Goal: Information Seeking & Learning: Learn about a topic

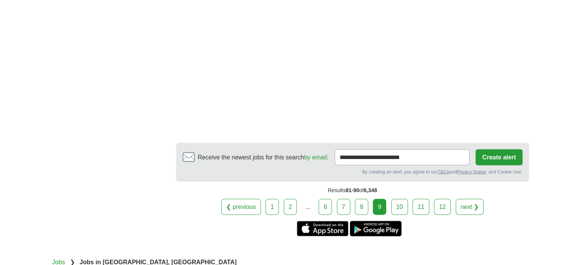
scroll to position [1404, 0]
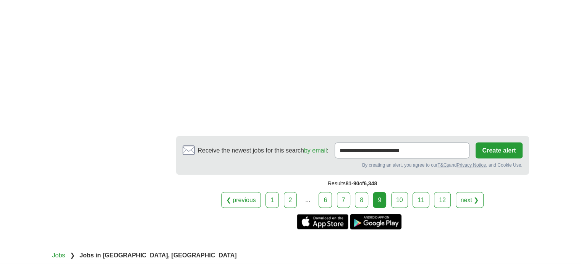
click at [465, 192] on link "next ❯" at bounding box center [469, 200] width 28 height 16
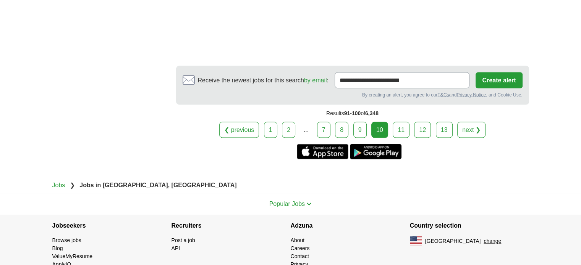
scroll to position [1556, 0]
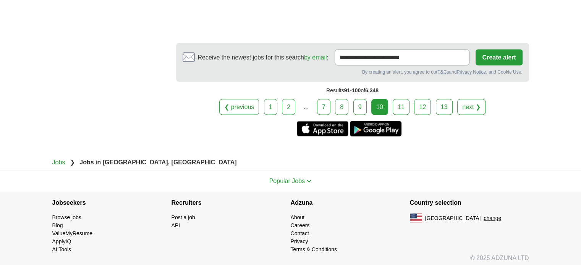
click at [469, 102] on link "next ❯" at bounding box center [471, 107] width 28 height 16
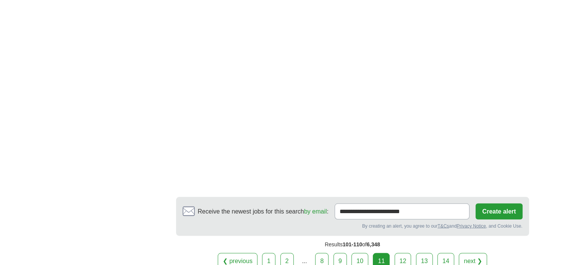
scroll to position [1392, 0]
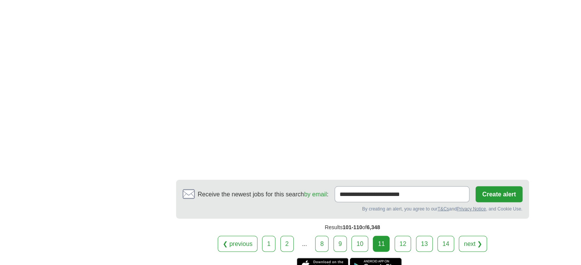
click at [469, 236] on link "next ❯" at bounding box center [472, 244] width 28 height 16
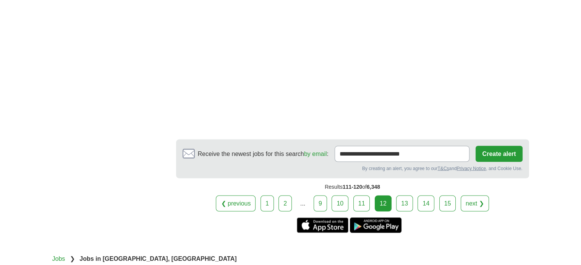
scroll to position [1497, 0]
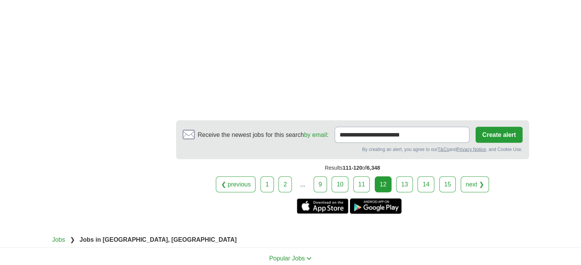
click at [473, 177] on link "next ❯" at bounding box center [474, 185] width 28 height 16
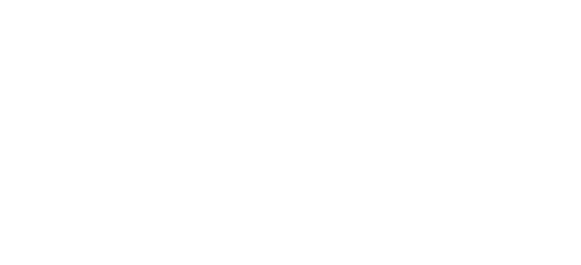
scroll to position [1606, 0]
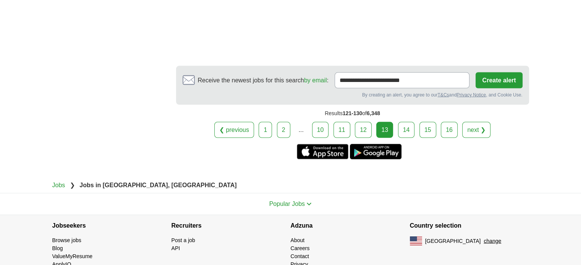
click at [473, 122] on link "next ❯" at bounding box center [476, 130] width 28 height 16
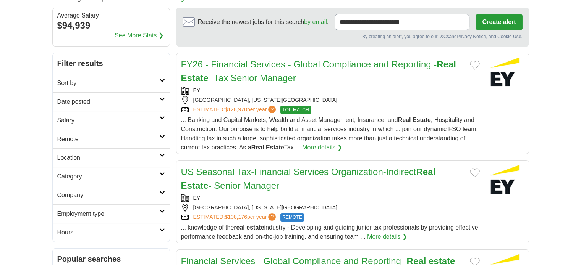
scroll to position [232, 0]
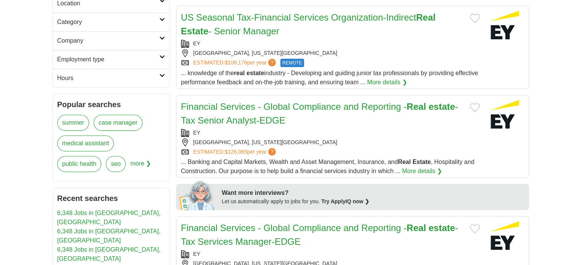
click at [162, 57] on icon at bounding box center [162, 57] width 6 height 4
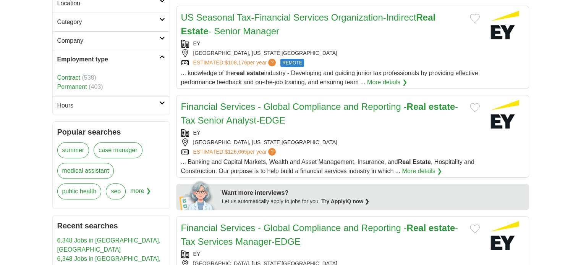
click at [77, 86] on link "Permanent" at bounding box center [72, 87] width 30 height 6
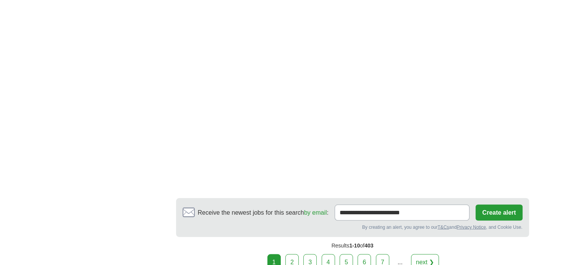
scroll to position [1392, 0]
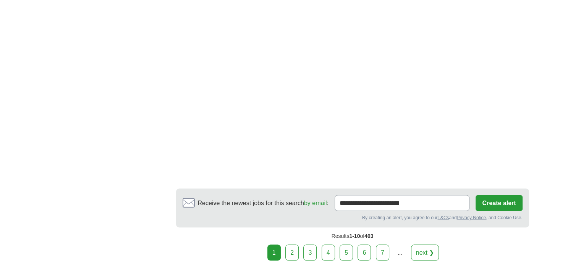
click at [424, 245] on link "next ❯" at bounding box center [425, 253] width 28 height 16
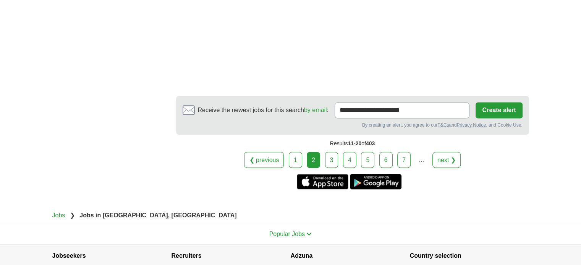
scroll to position [1374, 0]
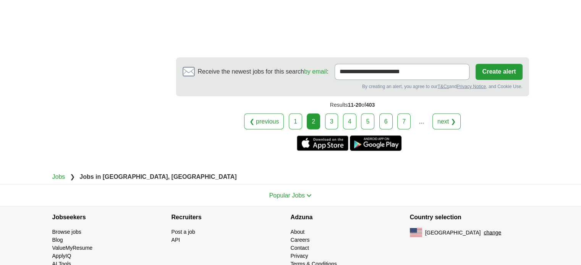
click at [447, 113] on link "next ❯" at bounding box center [446, 121] width 28 height 16
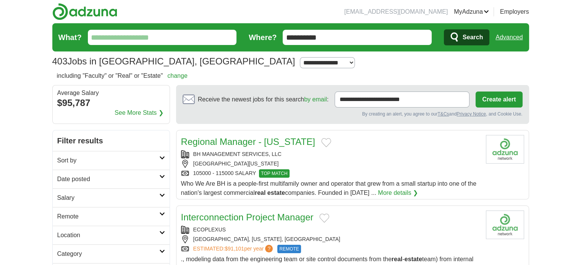
click at [233, 143] on link "Regional Manager - [US_STATE]" at bounding box center [248, 142] width 134 height 10
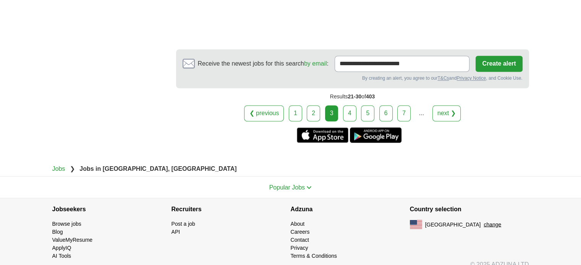
scroll to position [1328, 0]
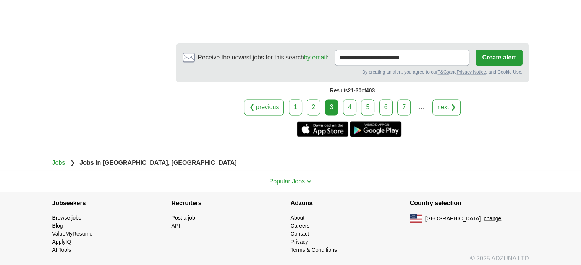
click at [445, 106] on link "next ❯" at bounding box center [446, 107] width 28 height 16
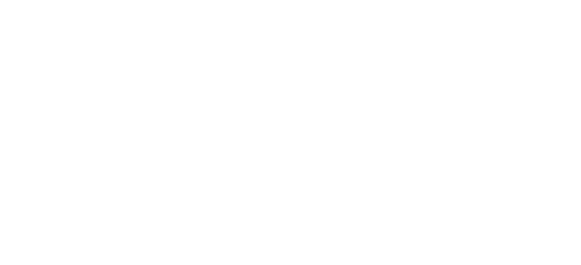
scroll to position [1392, 0]
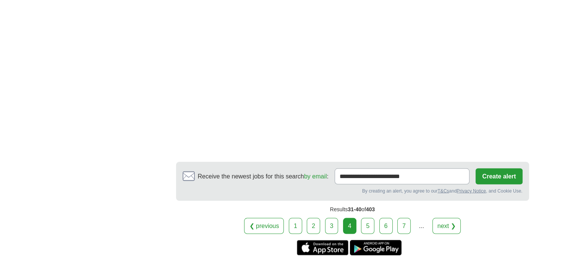
click at [441, 218] on link "next ❯" at bounding box center [446, 226] width 28 height 16
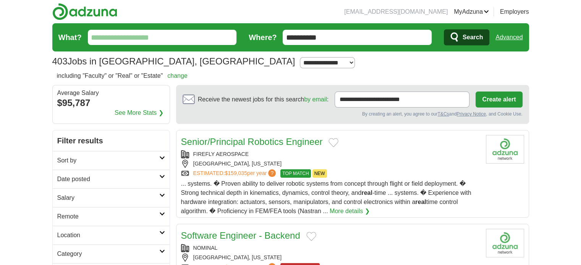
scroll to position [225, 0]
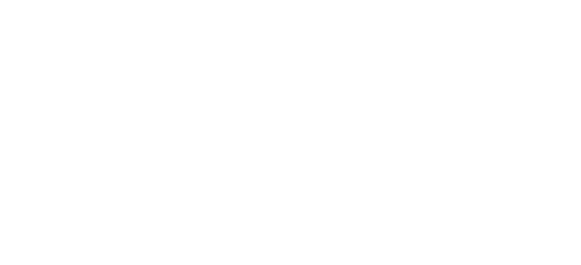
scroll to position [1386, 0]
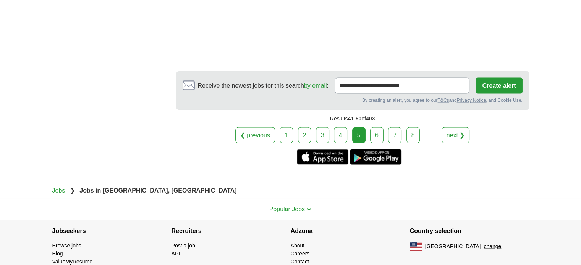
click at [455, 134] on link "next ❯" at bounding box center [455, 135] width 28 height 16
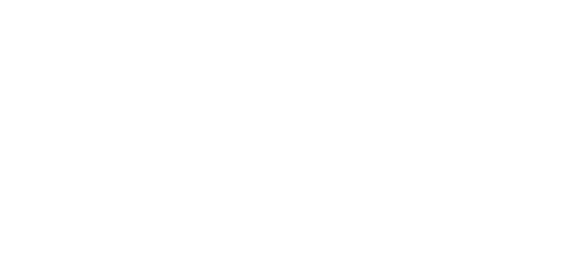
scroll to position [1356, 0]
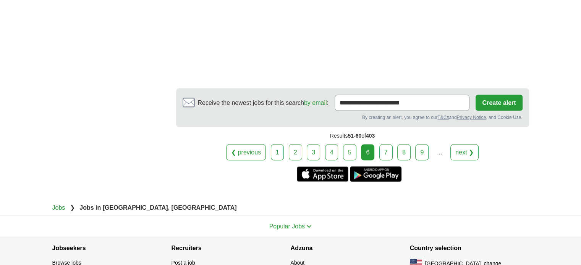
click at [459, 149] on link "next ❯" at bounding box center [464, 152] width 28 height 16
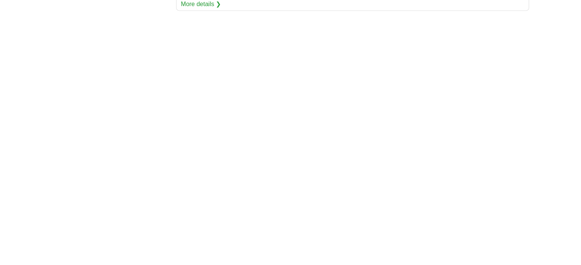
scroll to position [1372, 0]
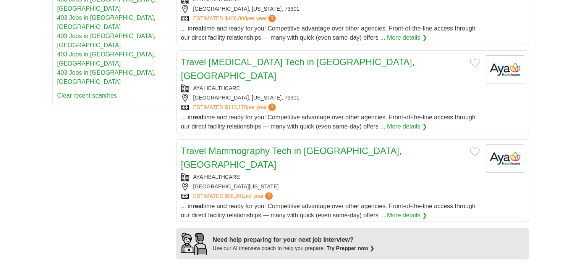
click at [560, 148] on body "[EMAIL_ADDRESS][DOMAIN_NAME] [GEOGRAPHIC_DATA] Alerts Favorites Resumes ApplyIQ…" at bounding box center [290, 193] width 581 height 1314
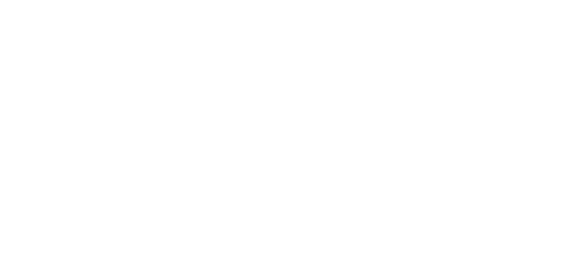
scroll to position [1354, 0]
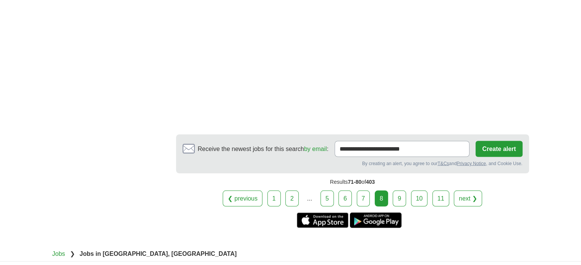
click at [463, 190] on link "next ❯" at bounding box center [467, 198] width 28 height 16
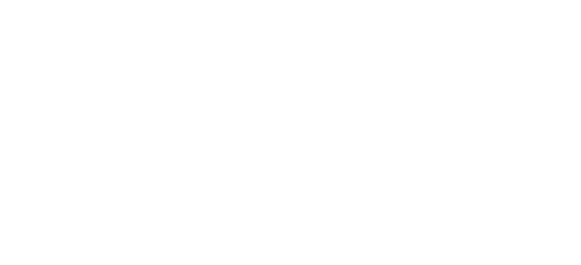
scroll to position [1284, 0]
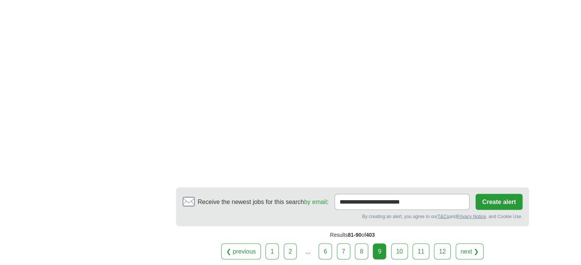
click at [465, 244] on link "next ❯" at bounding box center [469, 252] width 28 height 16
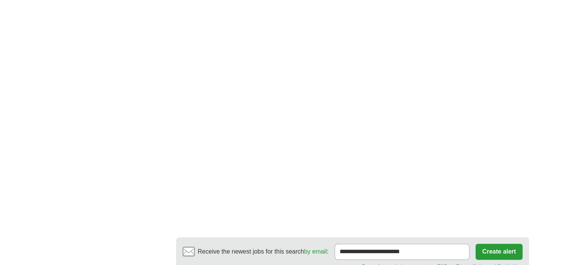
scroll to position [1355, 0]
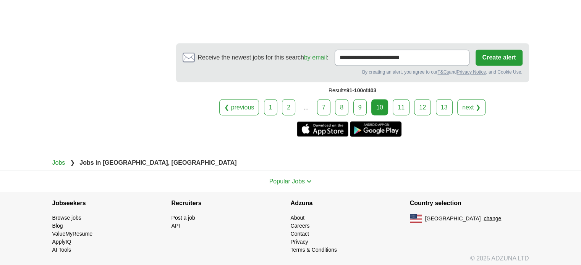
click at [465, 105] on link "next ❯" at bounding box center [471, 107] width 28 height 16
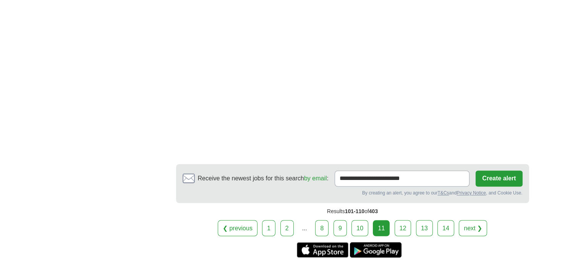
scroll to position [1249, 0]
